Goal: Find specific page/section: Locate item on page

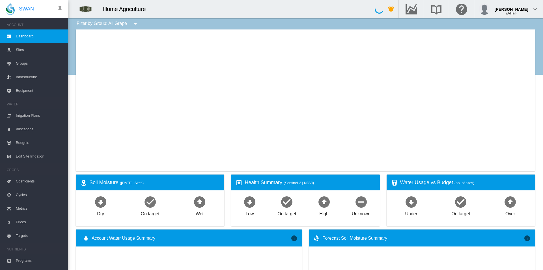
click at [278, 93] on div at bounding box center [306, 99] width 460 height 141
type input "**********"
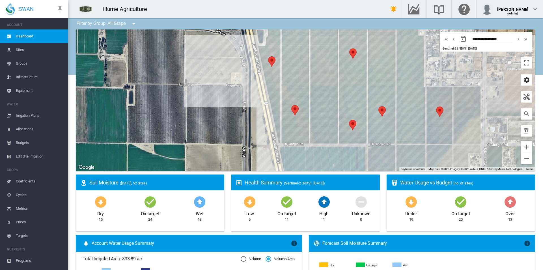
click at [523, 80] on md-icon "icon-cog" at bounding box center [526, 79] width 7 height 7
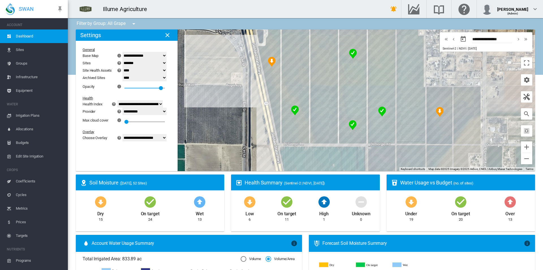
click at [157, 139] on select "**********" at bounding box center [145, 137] width 44 height 7
select select "********"
click at [126, 134] on select "**********" at bounding box center [145, 137] width 44 height 7
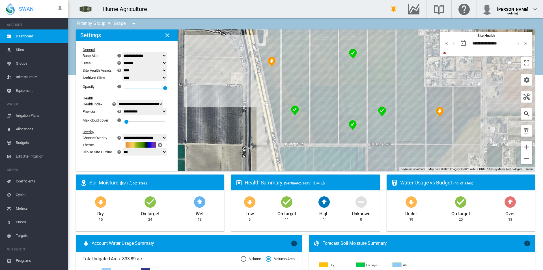
click at [523, 115] on md-icon "icon-magnify" at bounding box center [526, 113] width 7 height 7
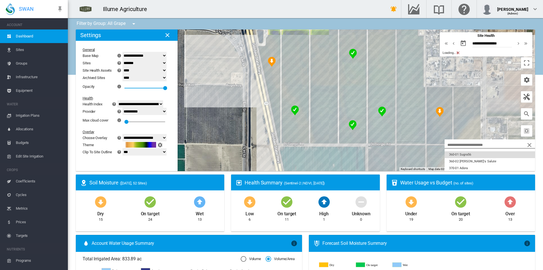
click at [467, 154] on button "360-01 Sugra56" at bounding box center [490, 154] width 91 height 7
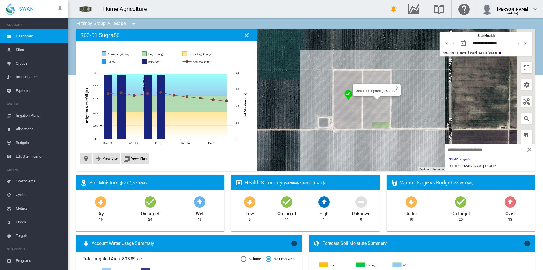
drag, startPoint x: 341, startPoint y: 143, endPoint x: 332, endPoint y: 141, distance: 9.2
click at [332, 141] on div "360-01 Sugra56 (18.33 ac)" at bounding box center [306, 99] width 460 height 141
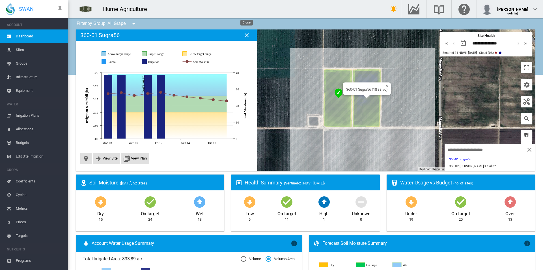
click at [248, 35] on md-icon "icon-close" at bounding box center [246, 35] width 7 height 7
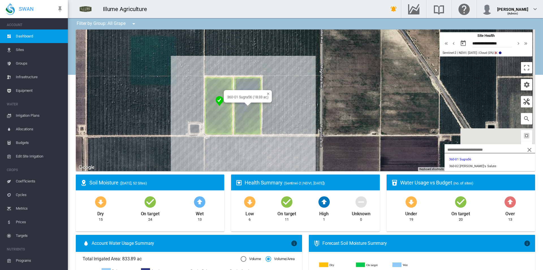
drag, startPoint x: 459, startPoint y: 91, endPoint x: 337, endPoint y: 98, distance: 122.2
click at [337, 98] on div "360-01 Sugra56 (18.33 ac)" at bounding box center [306, 99] width 460 height 141
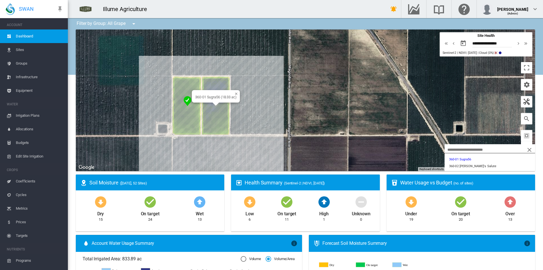
click at [234, 131] on div "360-01 Sugra56 (18.33 ac)" at bounding box center [306, 99] width 460 height 141
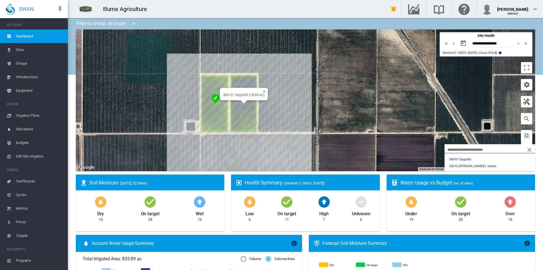
drag, startPoint x: 250, startPoint y: 138, endPoint x: 279, endPoint y: 135, distance: 29.3
click at [279, 135] on div "360-01 Sugra56 (18.33 ac)" at bounding box center [306, 99] width 460 height 141
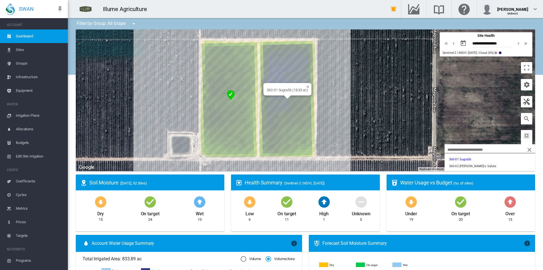
drag, startPoint x: 296, startPoint y: 111, endPoint x: 393, endPoint y: 116, distance: 97.8
click at [393, 116] on div "360-01 Sugra56 (18.33 ac)" at bounding box center [306, 99] width 460 height 141
click at [471, 162] on button "370-04 Scarlotta" at bounding box center [490, 165] width 91 height 7
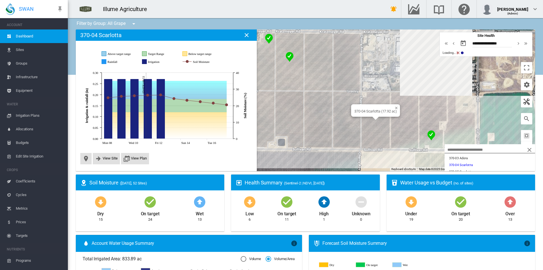
drag, startPoint x: 343, startPoint y: 136, endPoint x: 277, endPoint y: 143, distance: 66.6
click at [279, 160] on div "370-04 Scarlotta (17.92 ac)" at bounding box center [306, 99] width 460 height 141
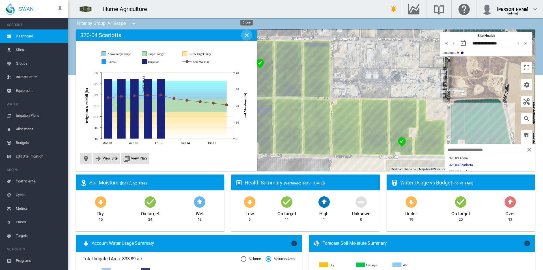
click at [245, 37] on md-icon "icon-close" at bounding box center [246, 35] width 7 height 7
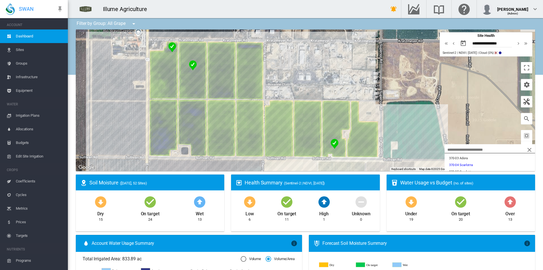
drag, startPoint x: 407, startPoint y: 65, endPoint x: 340, endPoint y: 67, distance: 67.4
click at [340, 67] on div at bounding box center [306, 99] width 460 height 141
click at [504, 164] on button "701-04 Autumn Crisp" at bounding box center [490, 161] width 91 height 7
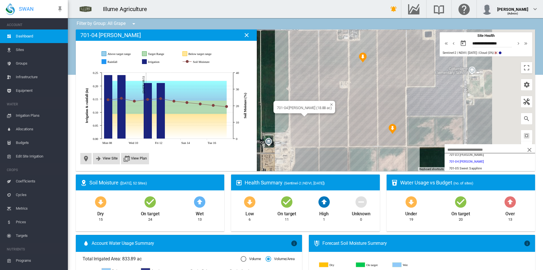
drag, startPoint x: 266, startPoint y: 163, endPoint x: 193, endPoint y: 172, distance: 73.0
click at [193, 172] on ms-widget "To navigate the map with touch gestures double-tap and hold your finger on the …" at bounding box center [305, 101] width 466 height 145
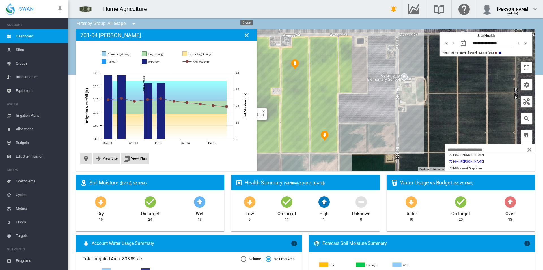
click at [246, 36] on md-icon "icon-close" at bounding box center [246, 35] width 7 height 7
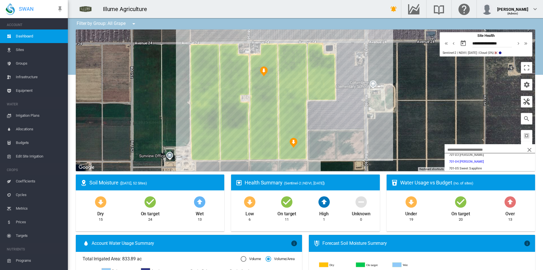
drag, startPoint x: 405, startPoint y: 134, endPoint x: 375, endPoint y: 138, distance: 30.3
click at [376, 138] on div at bounding box center [306, 99] width 460 height 141
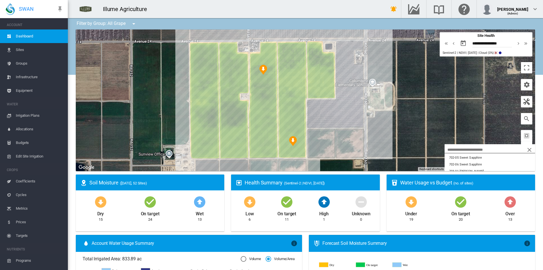
scroll to position [198, 0]
click at [480, 163] on button "703-02 Autumn Crisp" at bounding box center [490, 165] width 91 height 7
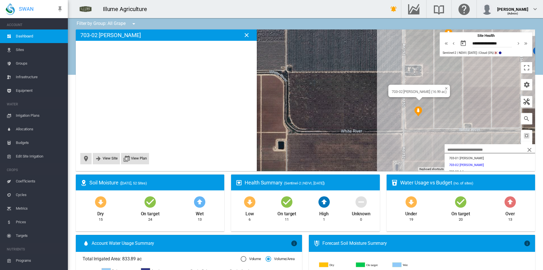
click at [267, 172] on ms-widget "To navigate the map with touch gestures double-tap and hold your finger on the …" at bounding box center [305, 101] width 466 height 145
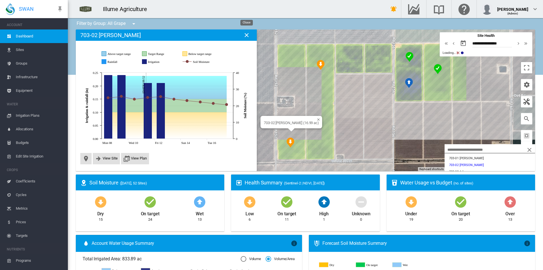
click at [247, 32] on md-icon "icon-close" at bounding box center [246, 35] width 7 height 7
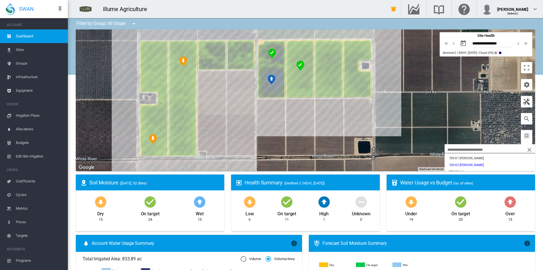
drag, startPoint x: 427, startPoint y: 141, endPoint x: 289, endPoint y: 138, distance: 137.6
click at [289, 138] on div at bounding box center [306, 99] width 460 height 141
drag, startPoint x: 457, startPoint y: 160, endPoint x: 393, endPoint y: 158, distance: 64.3
click at [457, 160] on button "801-09 Sweet Globe" at bounding box center [490, 161] width 91 height 7
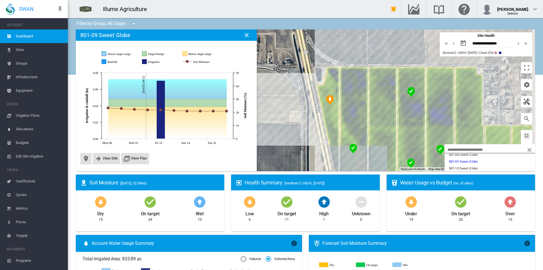
drag, startPoint x: 348, startPoint y: 151, endPoint x: 293, endPoint y: 127, distance: 60.5
click at [347, 141] on img "NDVI: SHA 801-05 Sweet Globe" at bounding box center [353, 148] width 12 height 15
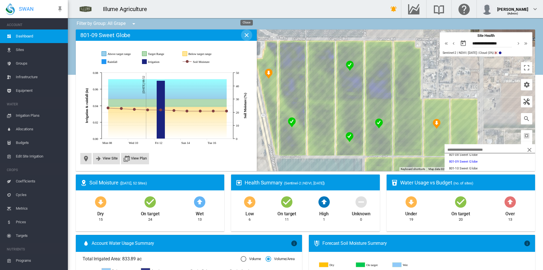
drag, startPoint x: 246, startPoint y: 37, endPoint x: 320, endPoint y: 116, distance: 108.1
click at [247, 37] on md-icon "icon-close" at bounding box center [246, 35] width 7 height 7
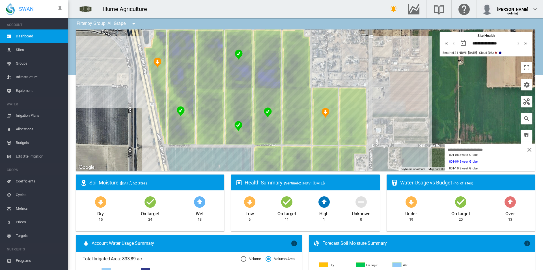
drag, startPoint x: 463, startPoint y: 86, endPoint x: 350, endPoint y: 74, distance: 113.5
click at [350, 74] on div at bounding box center [306, 99] width 460 height 141
